Goal: Task Accomplishment & Management: Use online tool/utility

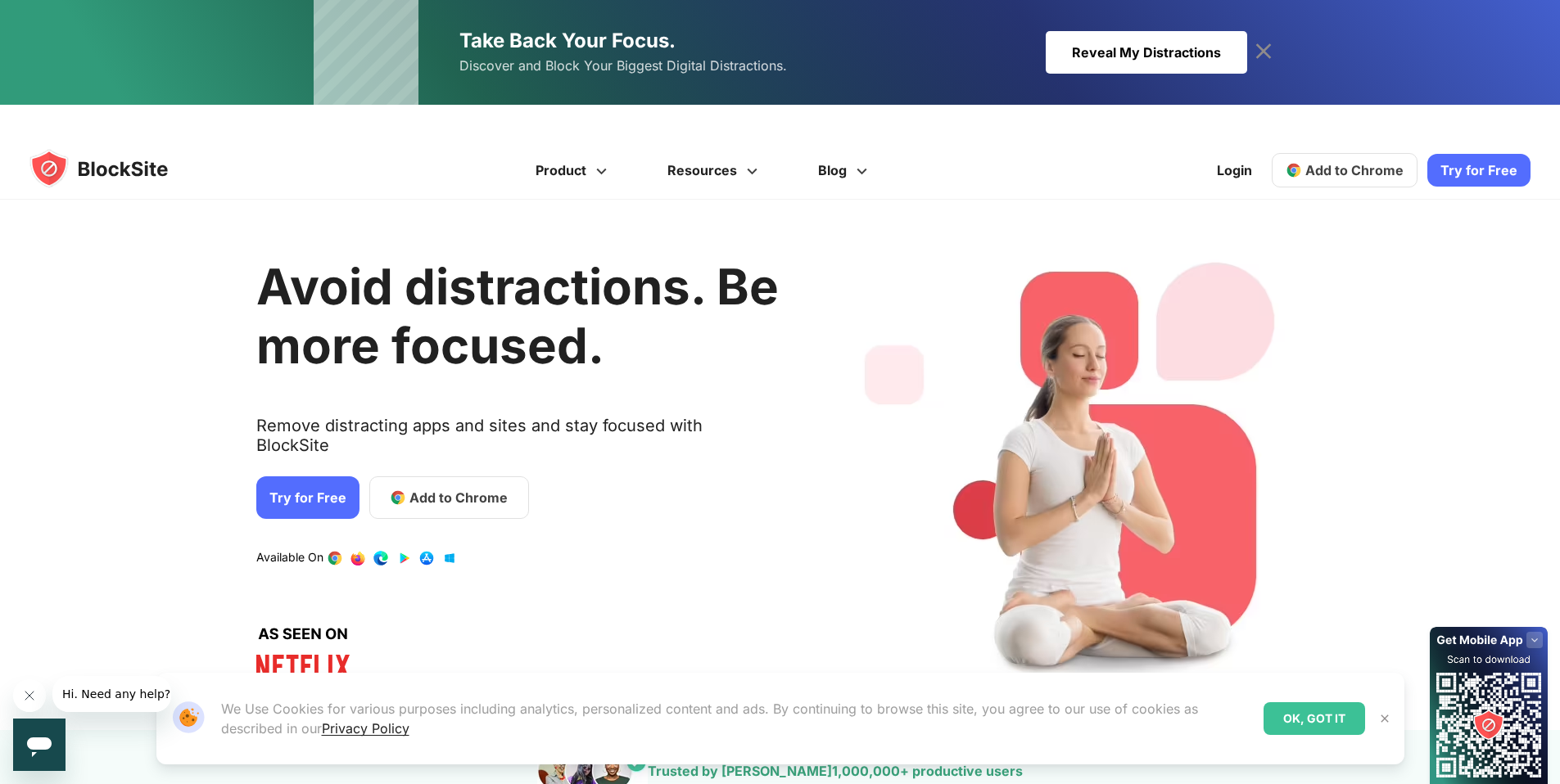
click at [1119, 40] on div "Reveal My Distractions" at bounding box center [1147, 52] width 201 height 43
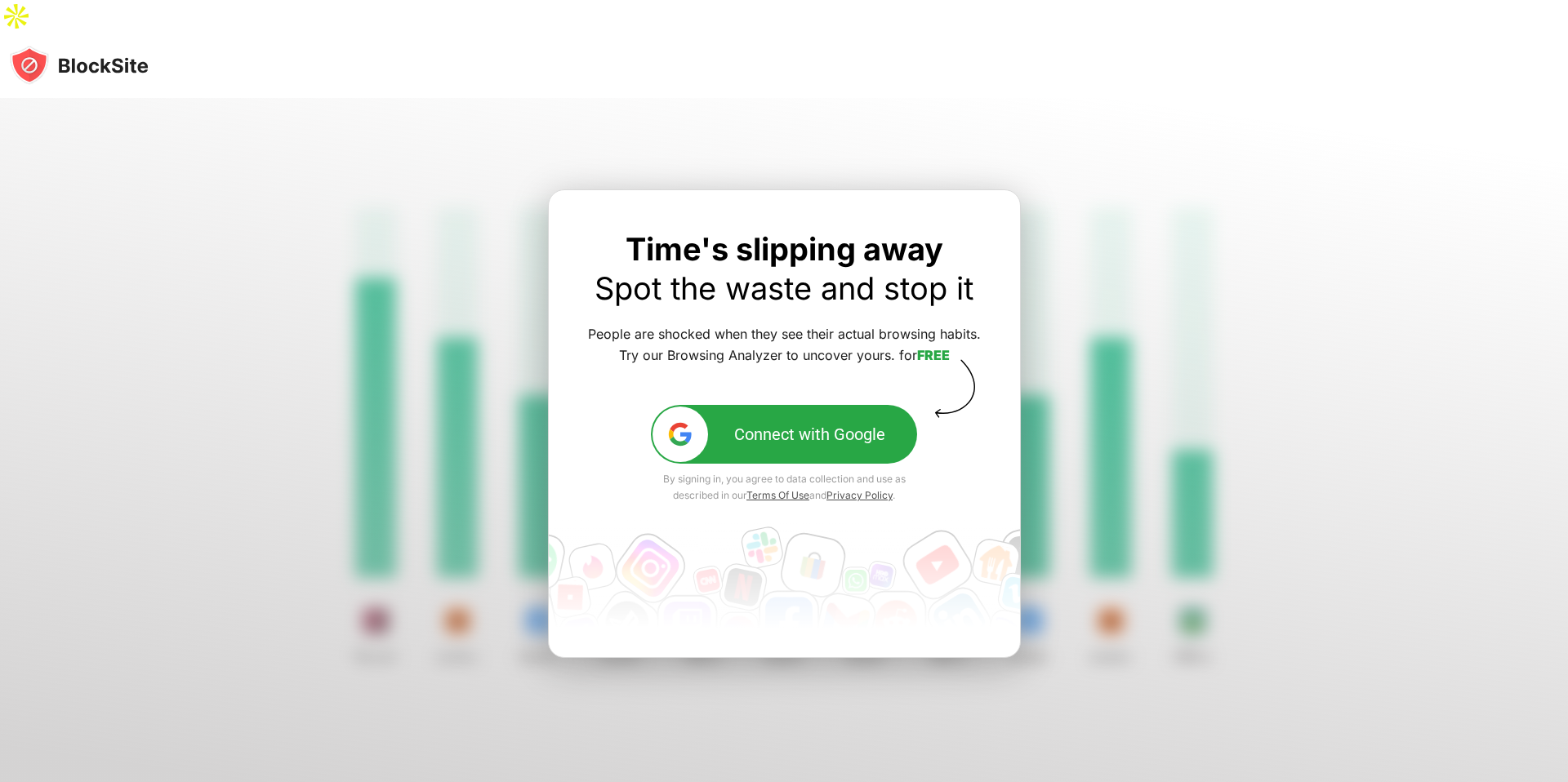
click at [716, 405] on button "Connect with Google" at bounding box center [784, 434] width 266 height 59
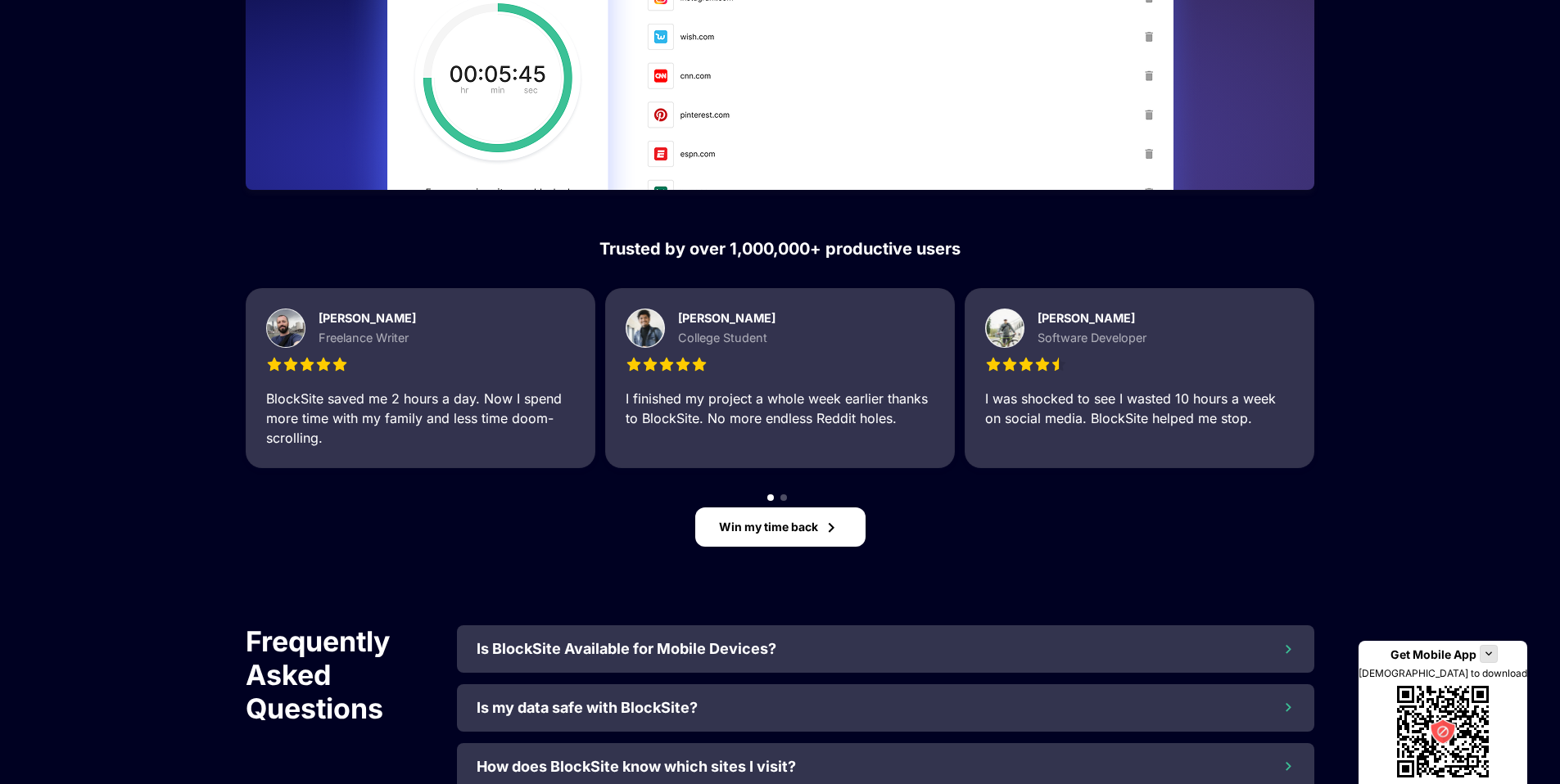
scroll to position [1437, 0]
